Goal: Book appointment/travel/reservation

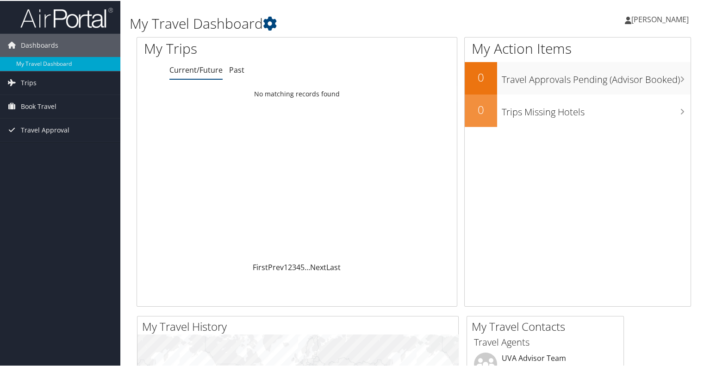
click at [646, 18] on span "[PERSON_NAME]" at bounding box center [659, 18] width 57 height 10
click at [46, 103] on span "Book Travel" at bounding box center [39, 105] width 36 height 23
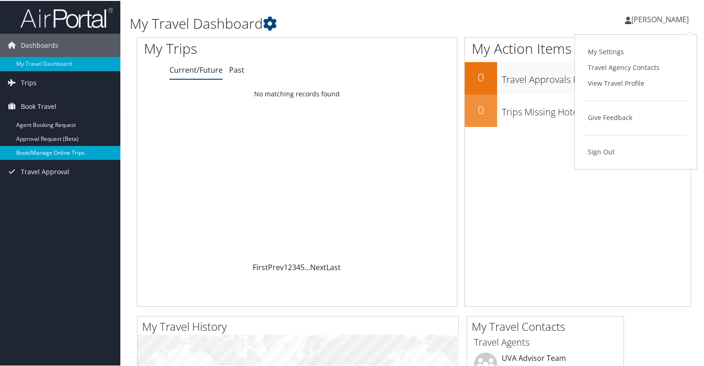
click at [59, 146] on link "Book/Manage Online Trips" at bounding box center [60, 152] width 120 height 14
click at [66, 150] on link "Book/Manage Online Trips" at bounding box center [60, 152] width 120 height 14
